Goal: Task Accomplishment & Management: Manage account settings

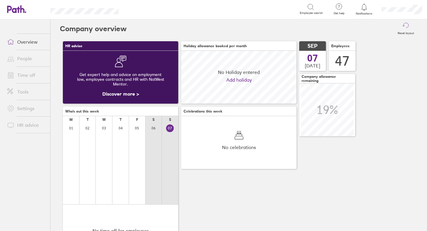
scroll to position [53, 115]
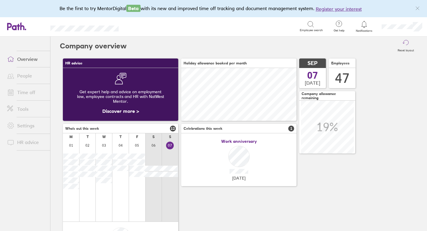
click at [29, 89] on link "Time off" at bounding box center [26, 92] width 48 height 12
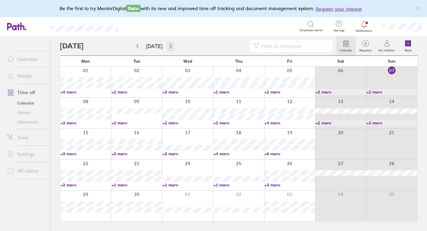
click at [171, 44] on button "button" at bounding box center [170, 46] width 7 height 10
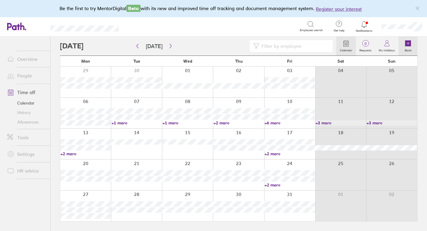
click at [409, 44] on icon at bounding box center [408, 43] width 6 height 6
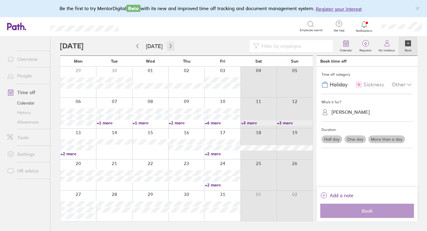
click at [169, 48] on icon "button" at bounding box center [171, 46] width 4 height 5
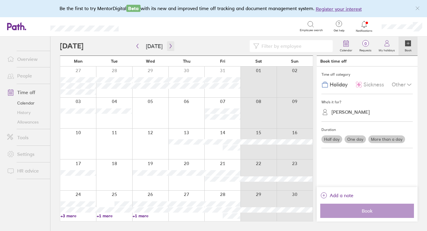
click at [171, 45] on icon "button" at bounding box center [171, 46] width 4 height 5
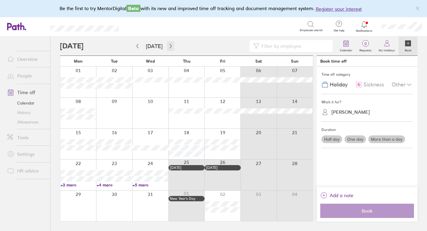
click at [170, 45] on icon "button" at bounding box center [171, 46] width 4 height 5
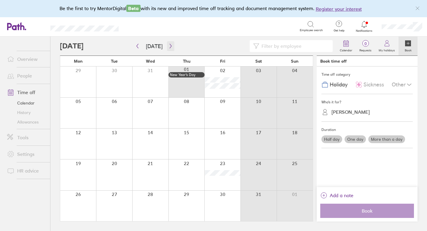
click at [170, 45] on icon "button" at bounding box center [171, 46] width 4 height 5
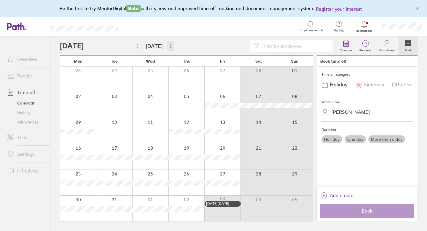
click at [171, 46] on icon "button" at bounding box center [171, 46] width 4 height 5
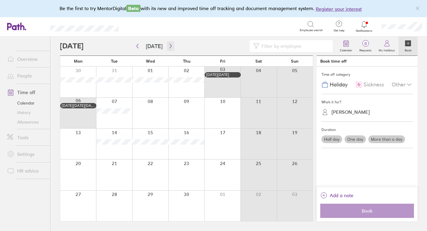
click at [171, 46] on icon "button" at bounding box center [171, 46] width 4 height 5
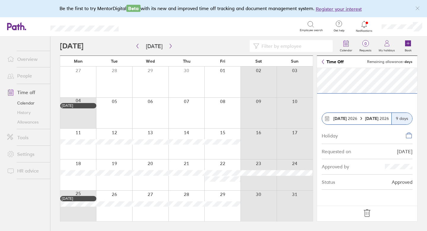
click at [368, 212] on icon at bounding box center [367, 212] width 9 height 9
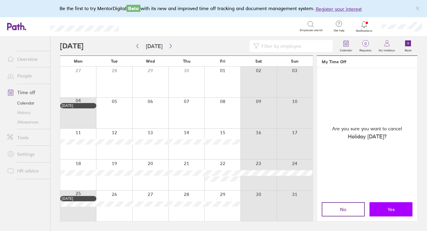
click at [381, 209] on button "Yes" at bounding box center [391, 209] width 43 height 14
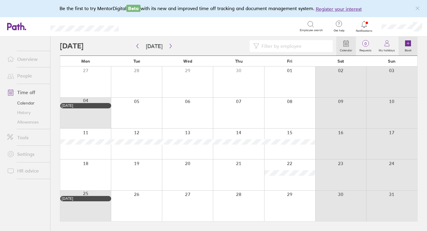
click at [410, 42] on icon at bounding box center [408, 43] width 6 height 6
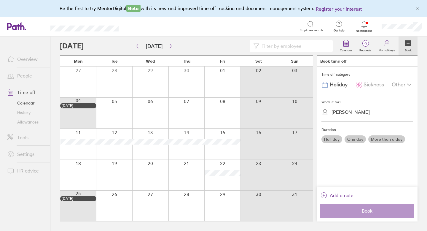
click at [377, 139] on label "More than a day" at bounding box center [387, 139] width 37 height 8
click at [0, 0] on input "More than a day" at bounding box center [0, 0] width 0 height 0
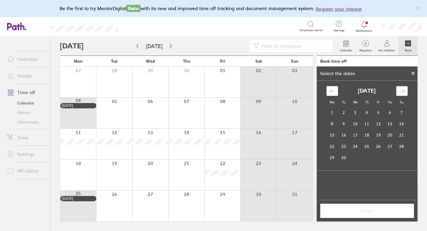
click at [400, 92] on icon "Move forward to switch to the next month." at bounding box center [402, 91] width 6 height 6
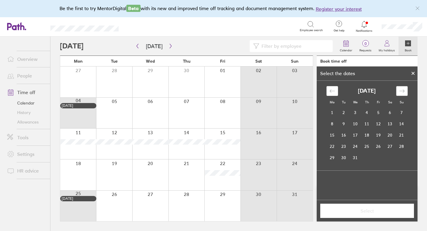
click at [400, 92] on icon "Move forward to switch to the next month." at bounding box center [402, 91] width 6 height 6
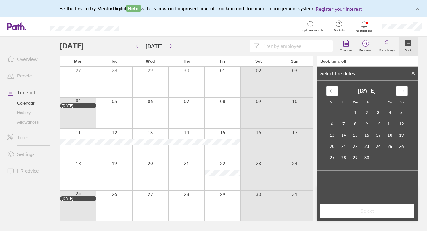
click at [400, 92] on icon "Move forward to switch to the next month." at bounding box center [402, 91] width 6 height 6
click at [336, 146] on td "18" at bounding box center [333, 146] width 12 height 11
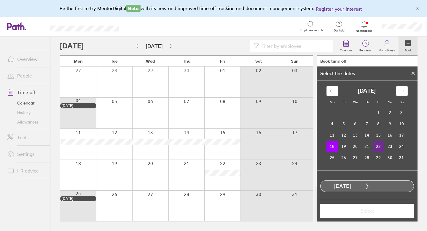
click at [377, 146] on td "22" at bounding box center [379, 146] width 12 height 11
click at [374, 213] on span "Select" at bounding box center [367, 210] width 85 height 5
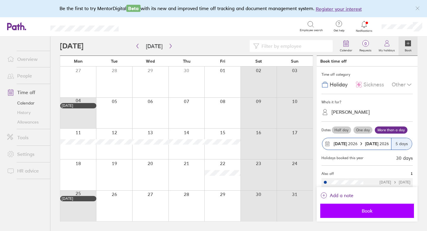
click at [366, 209] on span "Book" at bounding box center [367, 210] width 85 height 5
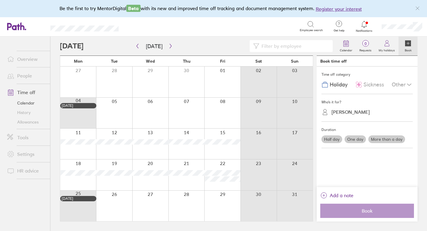
click at [390, 136] on label "More than a day" at bounding box center [387, 139] width 37 height 8
click at [0, 0] on input "More than a day" at bounding box center [0, 0] width 0 height 0
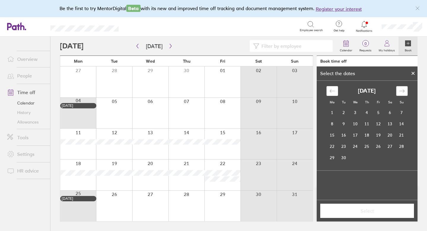
click at [403, 89] on icon "Move forward to switch to the next month." at bounding box center [402, 91] width 6 height 6
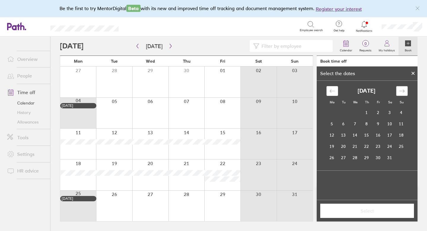
click at [403, 89] on icon "Move forward to switch to the next month." at bounding box center [402, 91] width 6 height 6
click at [403, 90] on icon "Move forward to switch to the next month." at bounding box center [401, 91] width 5 height 3
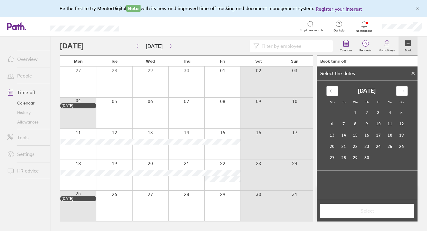
click at [403, 90] on icon "Move forward to switch to the next month." at bounding box center [401, 91] width 5 height 3
click at [341, 157] on td "26" at bounding box center [344, 157] width 12 height 11
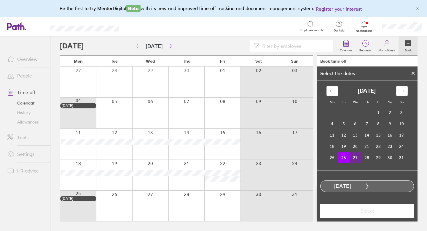
click at [357, 156] on td "27" at bounding box center [356, 157] width 12 height 11
click at [373, 209] on span "Select" at bounding box center [367, 210] width 85 height 5
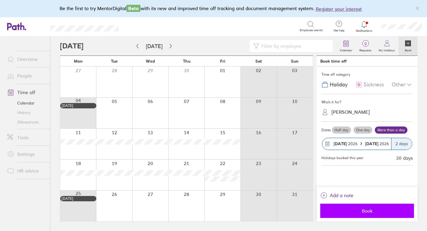
click at [373, 209] on span "Book" at bounding box center [367, 210] width 85 height 5
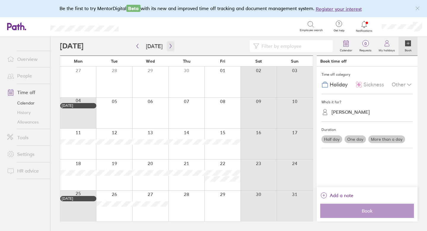
click at [170, 47] on icon "button" at bounding box center [171, 46] width 2 height 4
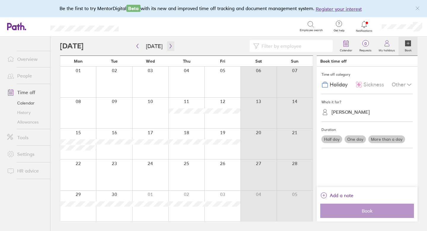
click at [170, 47] on icon "button" at bounding box center [171, 46] width 2 height 4
click at [169, 47] on icon "button" at bounding box center [171, 46] width 4 height 5
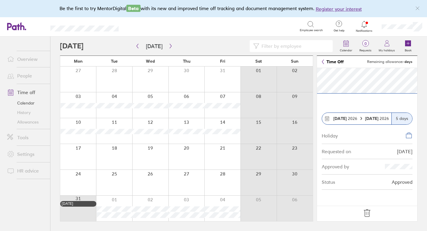
click at [366, 213] on icon at bounding box center [367, 212] width 6 height 7
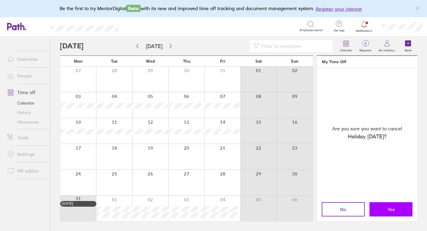
click at [379, 212] on button "Yes" at bounding box center [391, 209] width 43 height 14
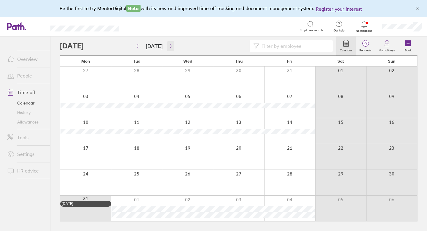
click at [170, 45] on icon "button" at bounding box center [171, 46] width 4 height 5
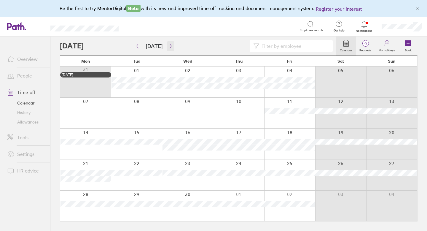
click at [170, 46] on icon "button" at bounding box center [171, 46] width 4 height 5
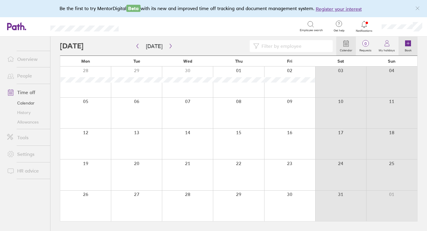
click at [409, 44] on icon at bounding box center [408, 43] width 6 height 6
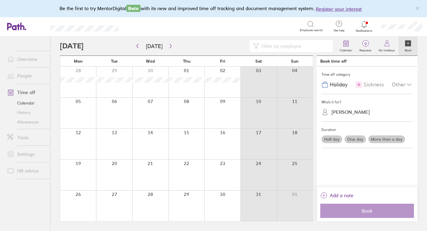
click at [382, 139] on label "More than a day" at bounding box center [387, 139] width 37 height 8
click at [0, 0] on input "More than a day" at bounding box center [0, 0] width 0 height 0
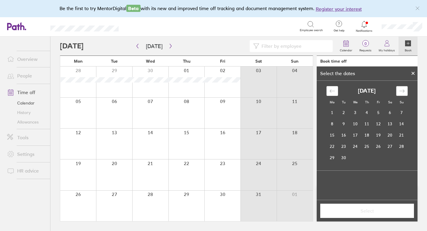
click at [400, 94] on div "Move forward to switch to the next month." at bounding box center [402, 91] width 12 height 10
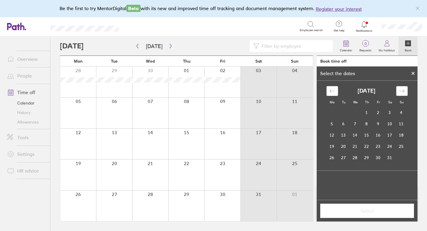
click at [400, 94] on div "Move forward to switch to the next month." at bounding box center [402, 91] width 12 height 10
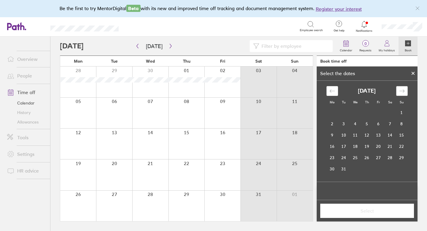
click at [400, 94] on div "Move forward to switch to the next month." at bounding box center [402, 91] width 12 height 10
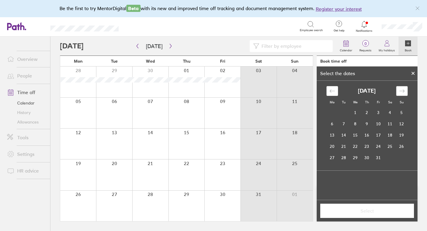
click at [400, 94] on div "Move forward to switch to the next month." at bounding box center [402, 91] width 12 height 10
click at [335, 145] on td "19" at bounding box center [333, 146] width 12 height 11
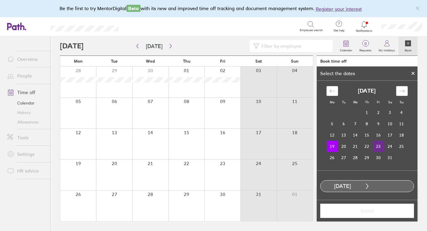
click at [377, 147] on td "23" at bounding box center [379, 146] width 12 height 11
click at [370, 209] on span "Select" at bounding box center [367, 210] width 85 height 5
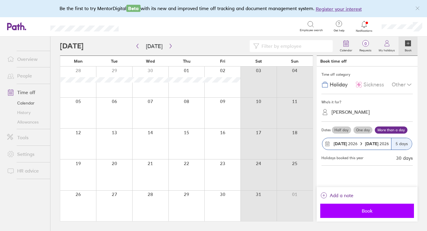
click at [365, 210] on span "Book" at bounding box center [367, 210] width 85 height 5
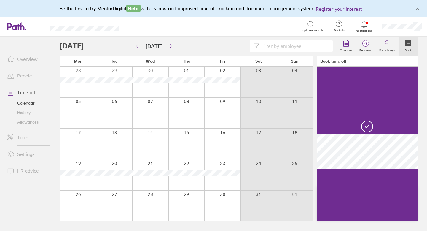
click at [166, 136] on div at bounding box center [150, 143] width 36 height 31
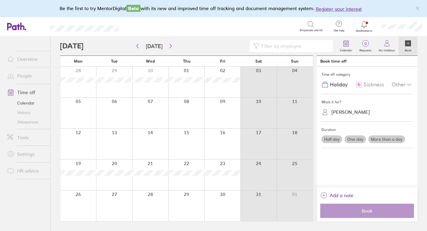
click at [36, 122] on link "Allowances" at bounding box center [26, 121] width 48 height 9
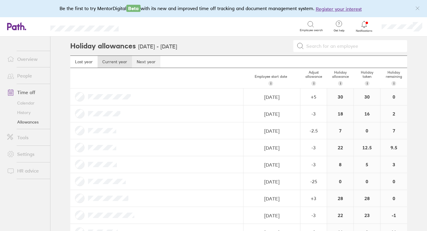
click at [151, 63] on link "Next year" at bounding box center [146, 62] width 28 height 12
